Goal: Task Accomplishment & Management: Use online tool/utility

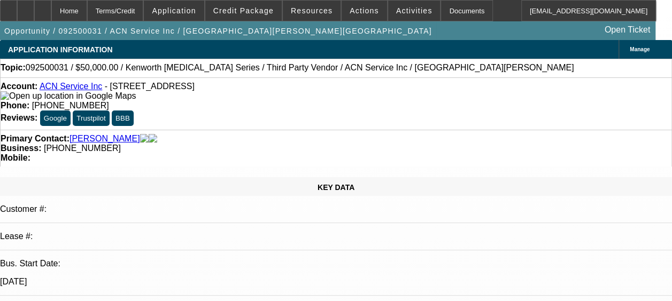
select select "0"
select select "2"
select select "0.1"
select select "0"
select select "2"
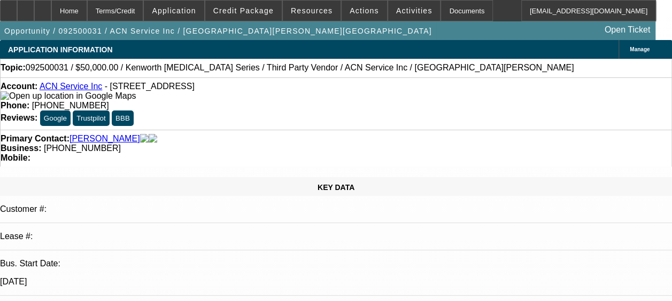
select select "0.1"
select select "0"
select select "2"
select select "0.1"
select select "0"
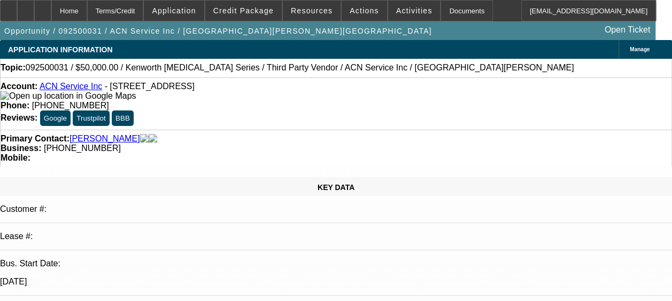
select select "0"
select select "0.1"
select select "1"
select select "2"
select select "4"
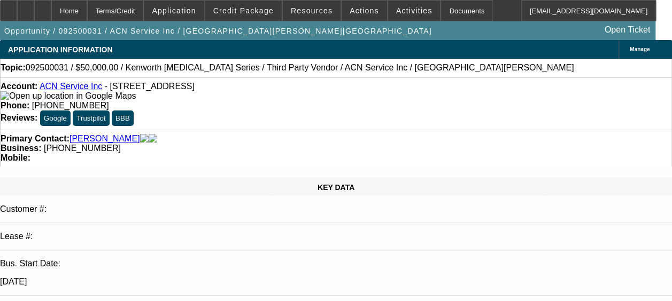
select select "1"
select select "2"
select select "4"
select select "1"
select select "2"
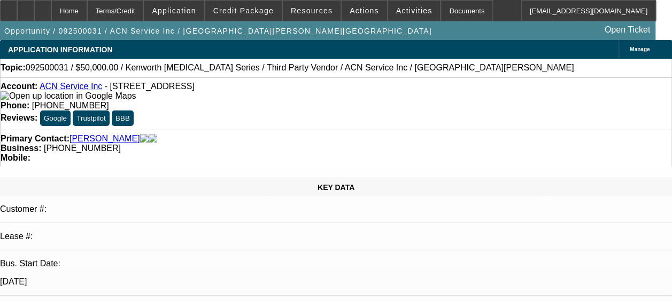
select select "4"
select select "1"
select select "4"
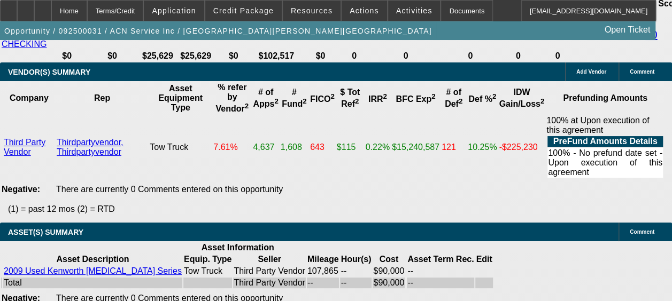
scroll to position [2098, 0]
